Goal: Task Accomplishment & Management: Use online tool/utility

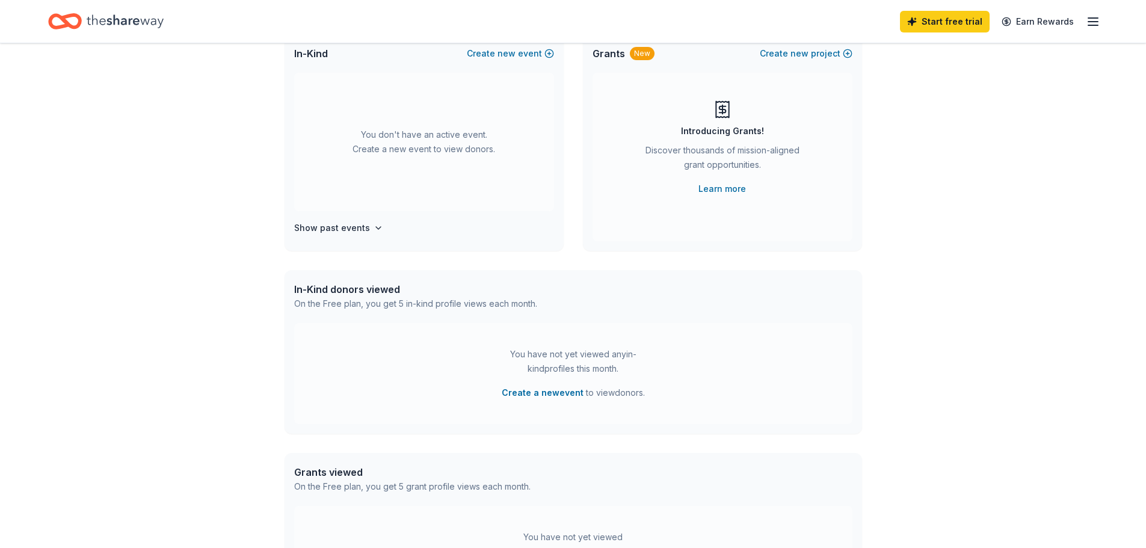
scroll to position [44, 0]
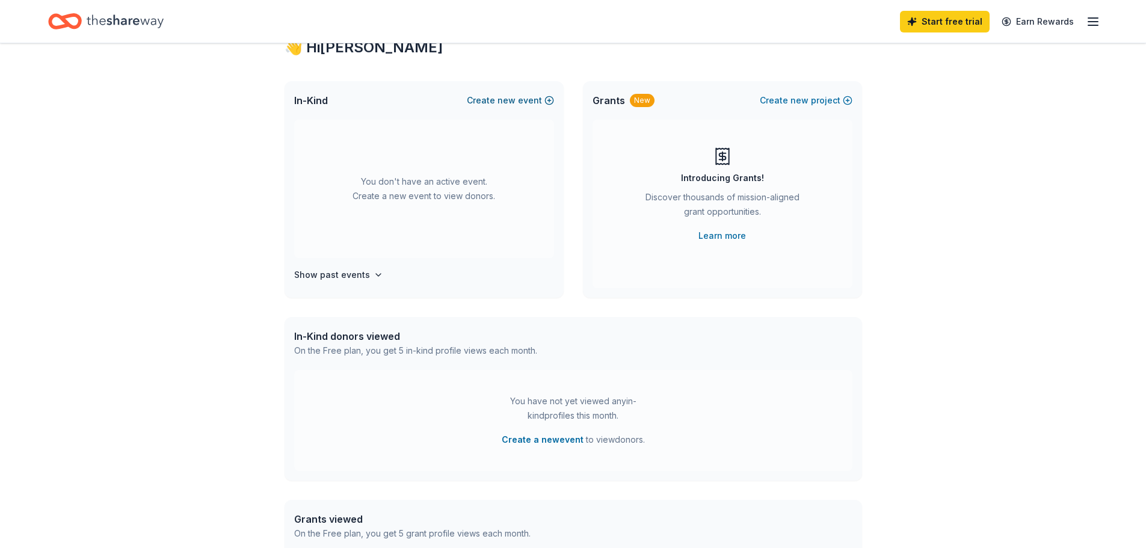
click at [477, 100] on button "Create new event" at bounding box center [510, 100] width 87 height 14
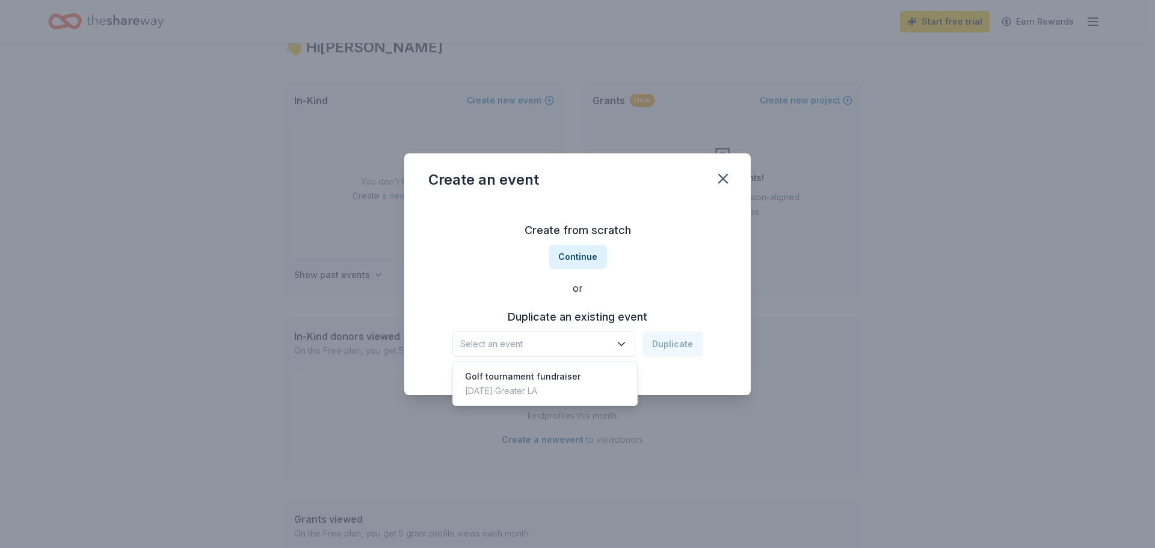
click at [584, 350] on span "Select an event" at bounding box center [535, 344] width 150 height 14
click at [587, 372] on div "Golf tournament fundraiser Oct 24, 2023 · Greater LA" at bounding box center [544, 383] width 179 height 38
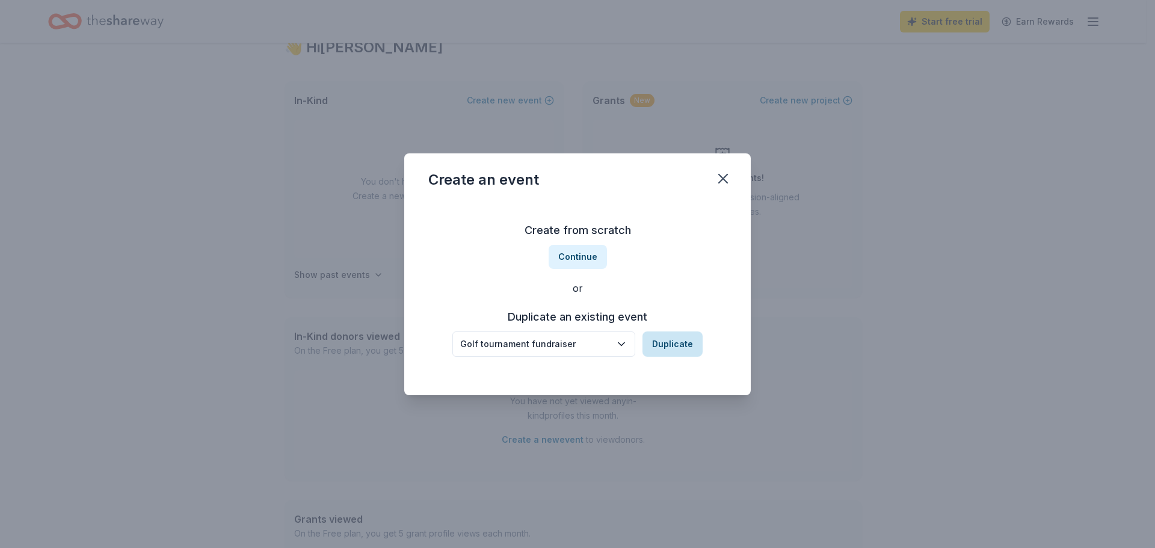
click at [671, 339] on button "Duplicate" at bounding box center [672, 343] width 60 height 25
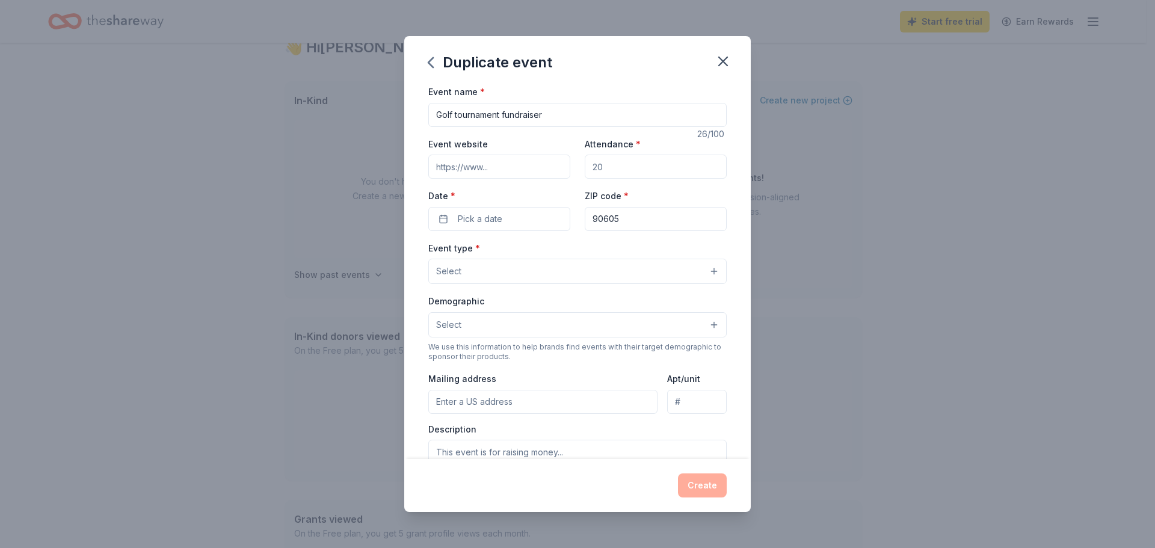
click at [495, 170] on input "Event website" at bounding box center [499, 167] width 142 height 24
drag, startPoint x: 725, startPoint y: 58, endPoint x: 347, endPoint y: 2, distance: 382.5
click at [725, 58] on icon "button" at bounding box center [723, 61] width 17 height 17
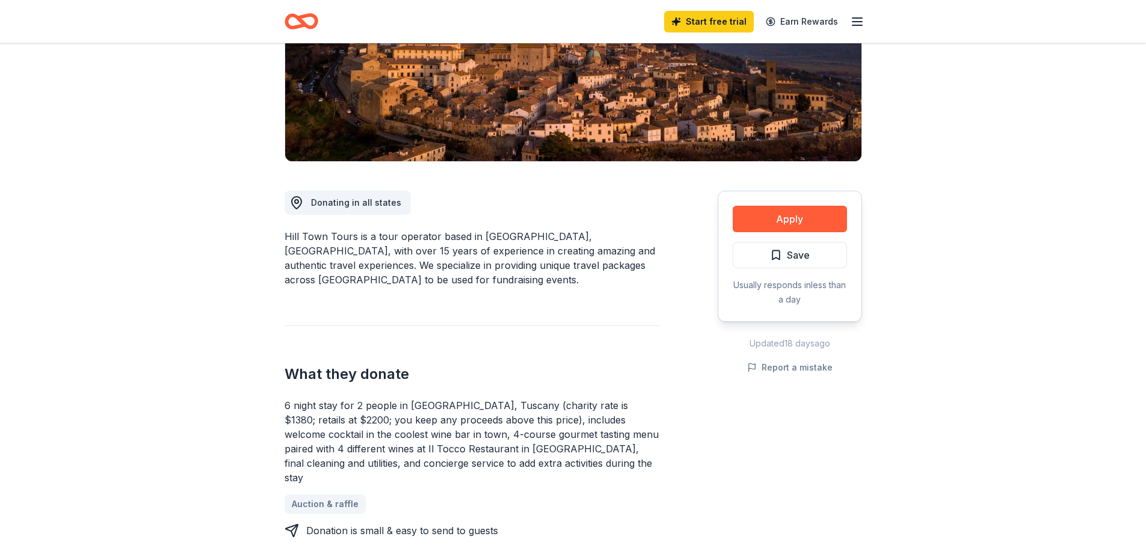
scroll to position [241, 0]
